Goal: Navigation & Orientation: Find specific page/section

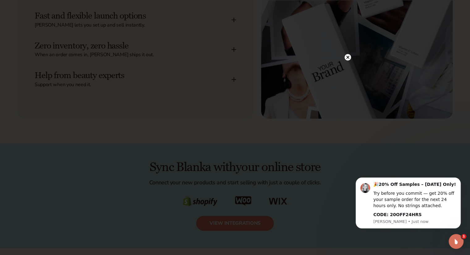
click at [347, 55] on circle at bounding box center [347, 57] width 6 height 6
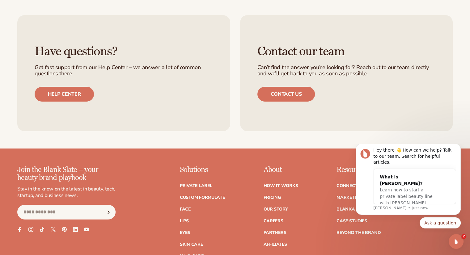
scroll to position [2439, 0]
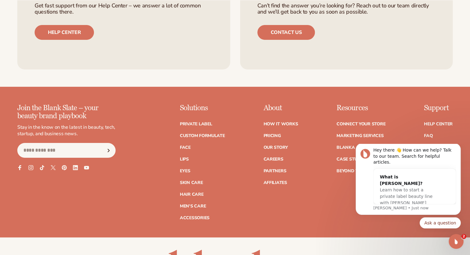
click at [273, 112] on p "About" at bounding box center [280, 108] width 35 height 8
click at [275, 150] on link "Our Story" at bounding box center [275, 147] width 24 height 4
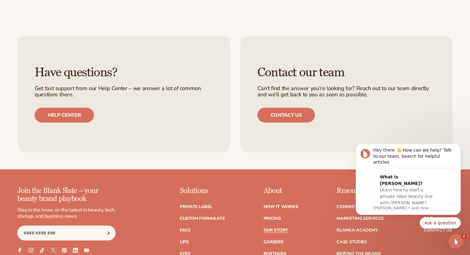
scroll to position [1729, 0]
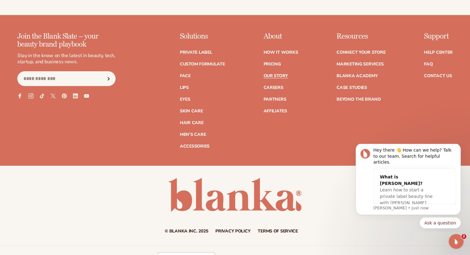
click at [29, 94] on icon at bounding box center [30, 96] width 5 height 5
